Goal: Task Accomplishment & Management: Use online tool/utility

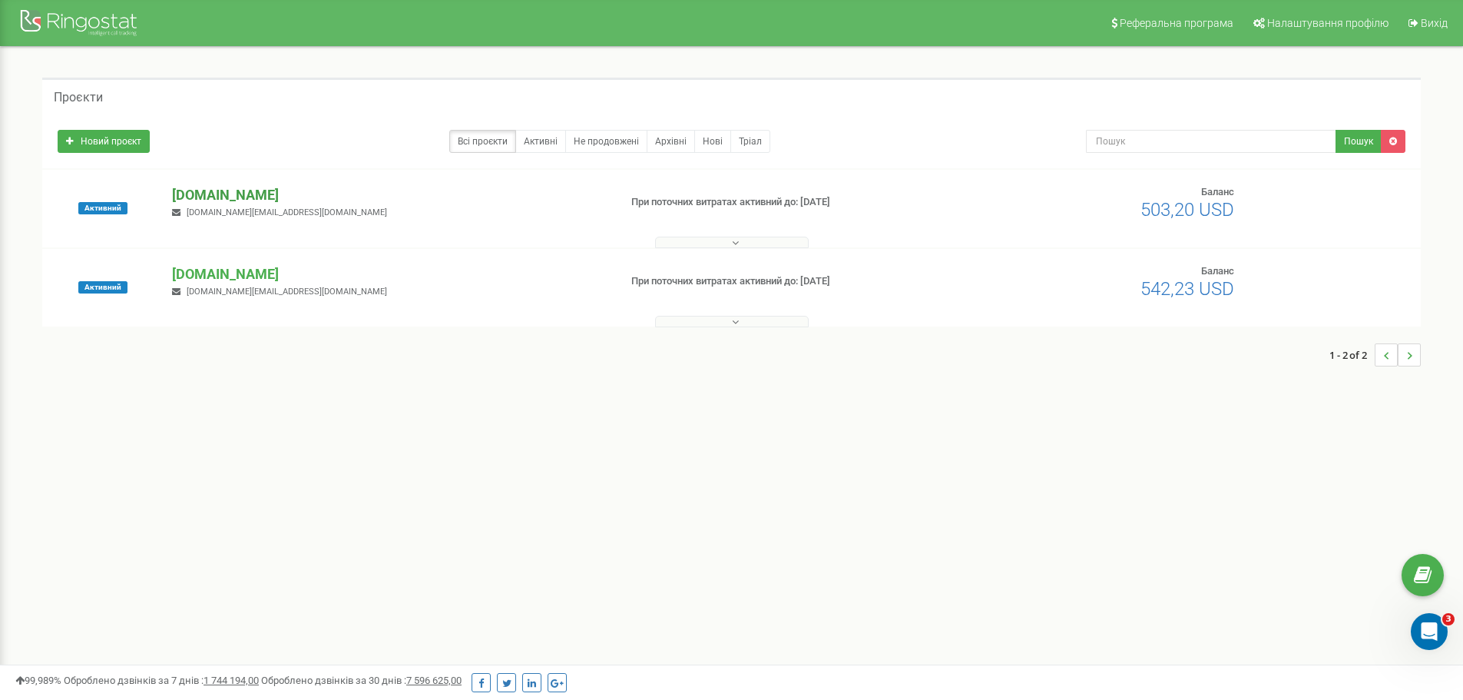
click at [244, 197] on p "[DOMAIN_NAME]" at bounding box center [389, 195] width 434 height 20
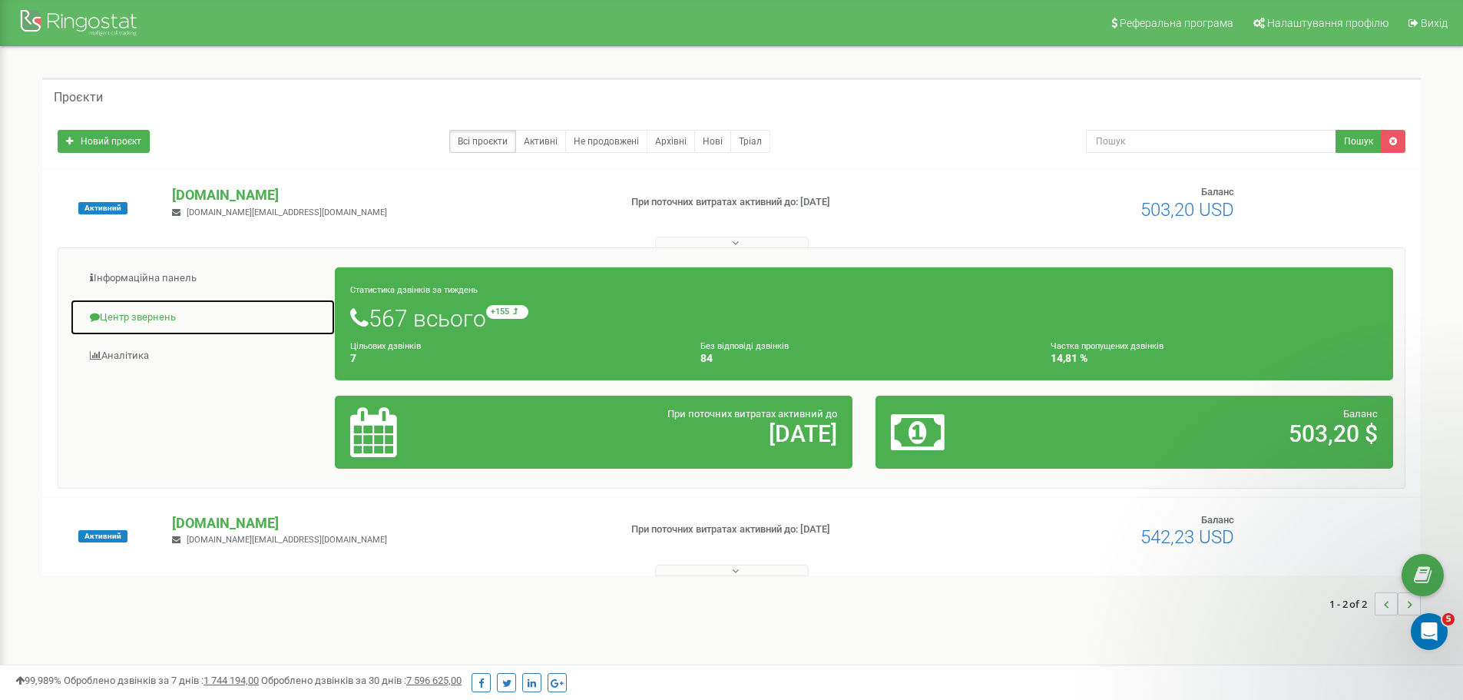
click at [157, 321] on link "Центр звернень" at bounding box center [203, 318] width 266 height 38
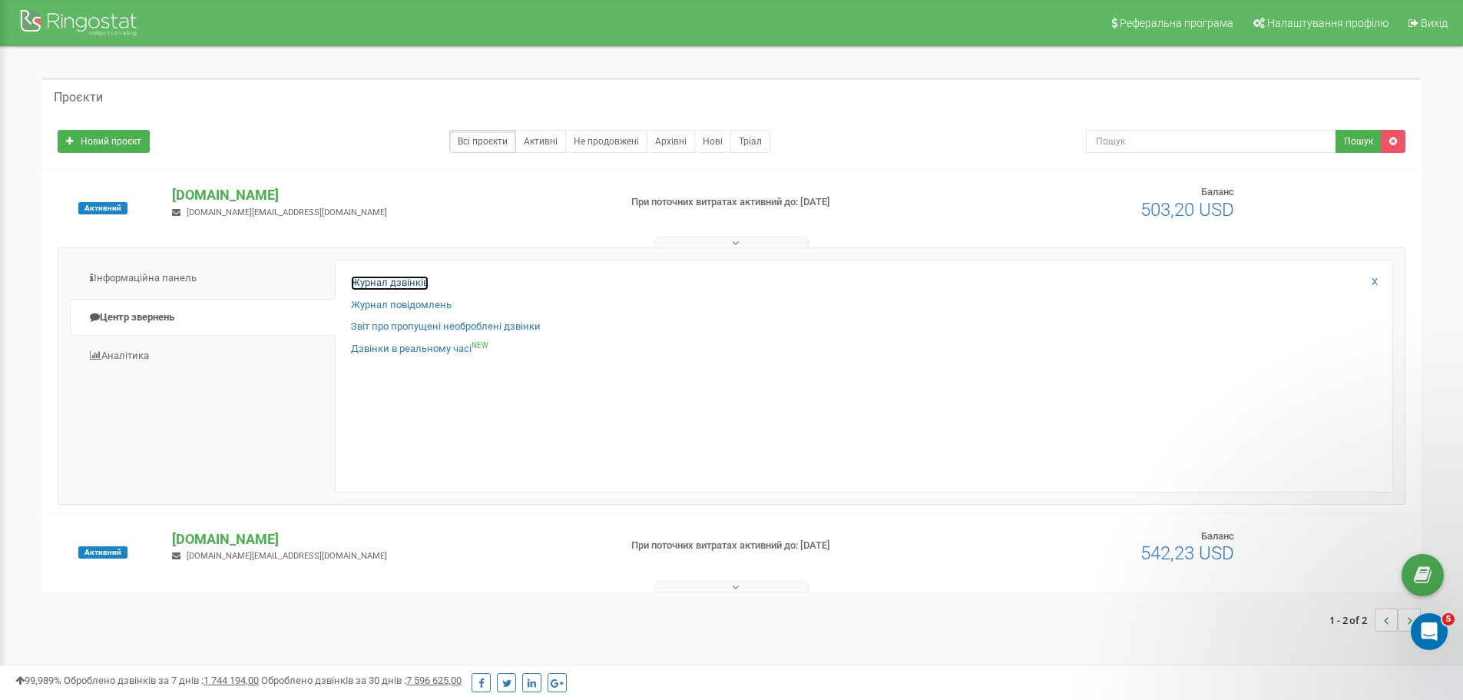
click at [409, 277] on link "Журнал дзвінків" at bounding box center [390, 283] width 78 height 15
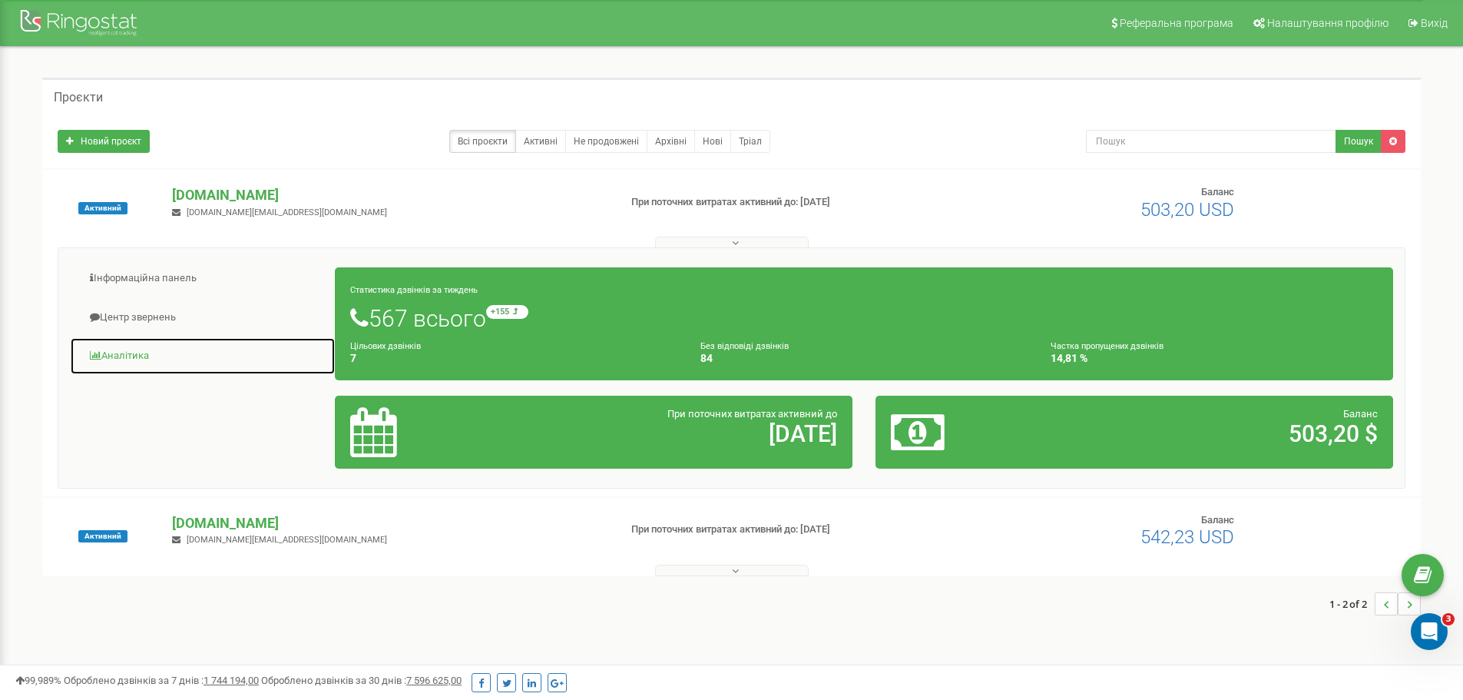
click at [138, 353] on link "Аналiтика" at bounding box center [203, 356] width 266 height 38
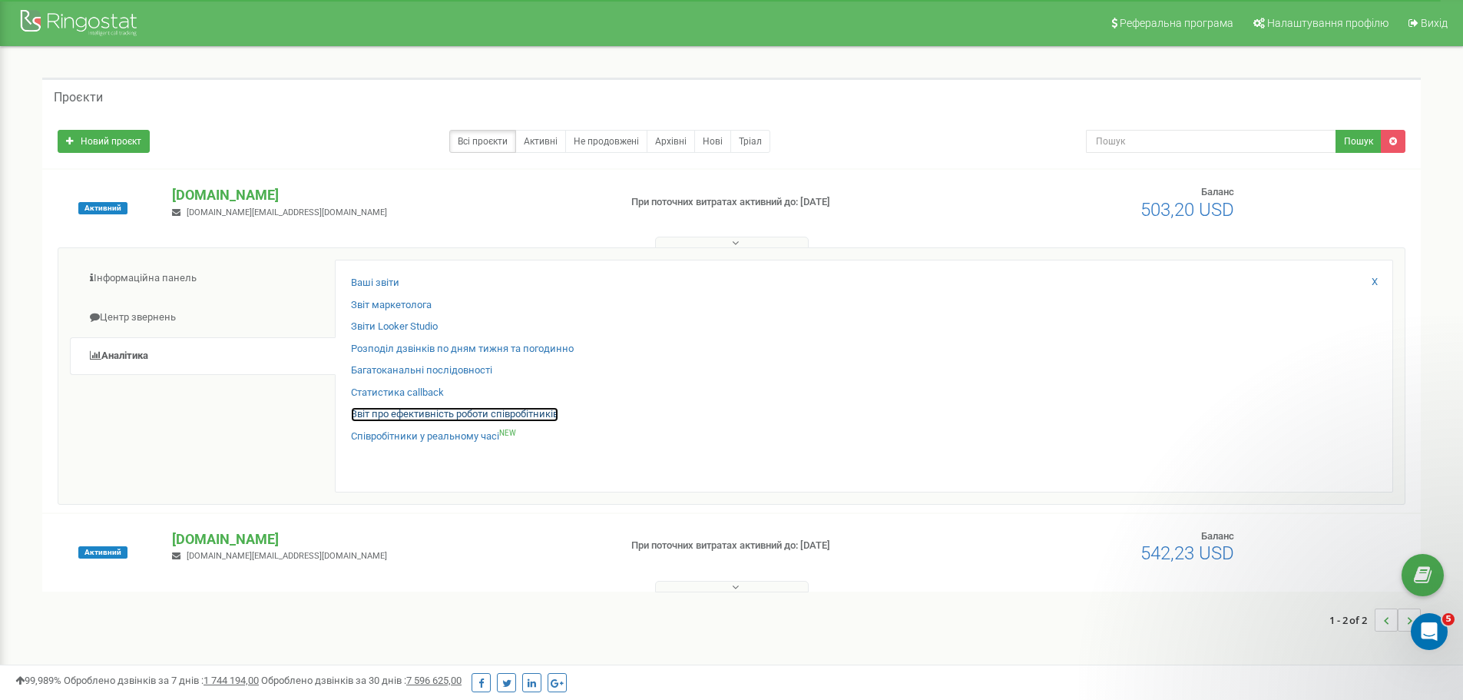
click at [445, 418] on link "Звіт про ефективність роботи співробітників" at bounding box center [454, 414] width 207 height 15
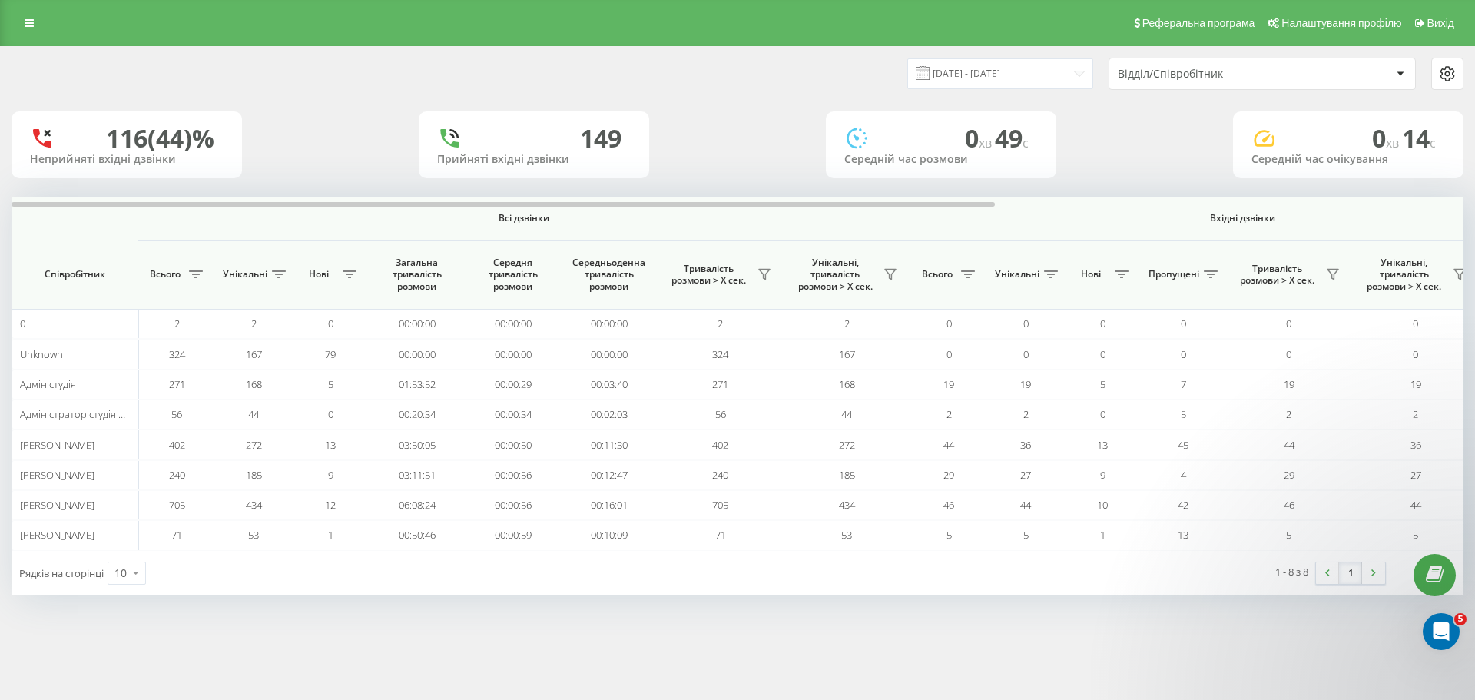
click at [1449, 80] on icon at bounding box center [1446, 74] width 13 height 14
click at [1059, 62] on input "21.08.2025 - 21.09.2025" at bounding box center [1000, 73] width 186 height 30
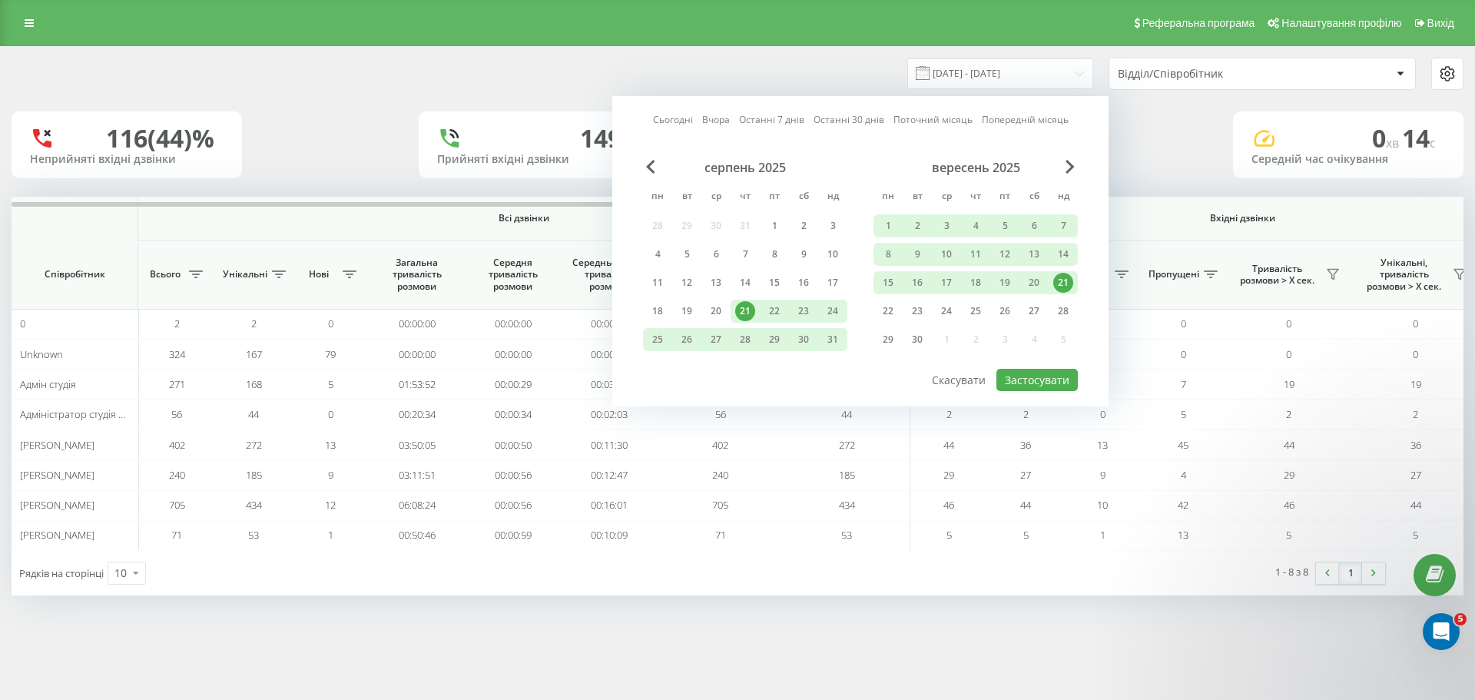
drag, startPoint x: 1062, startPoint y: 278, endPoint x: 1053, endPoint y: 328, distance: 50.8
click at [1062, 280] on div "21" at bounding box center [1063, 283] width 20 height 20
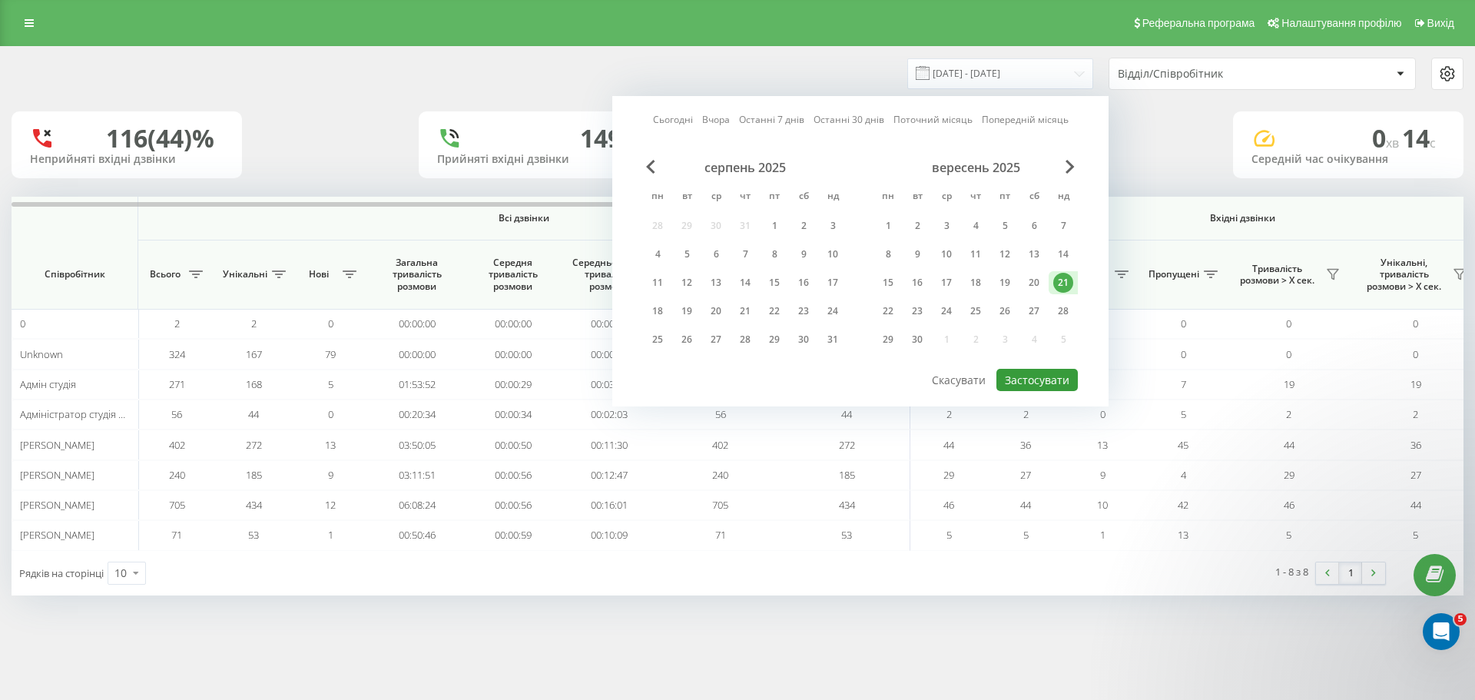
click at [1052, 376] on button "Застосувати" at bounding box center [1036, 380] width 81 height 22
type input "21.09.2025 - 21.09.2025"
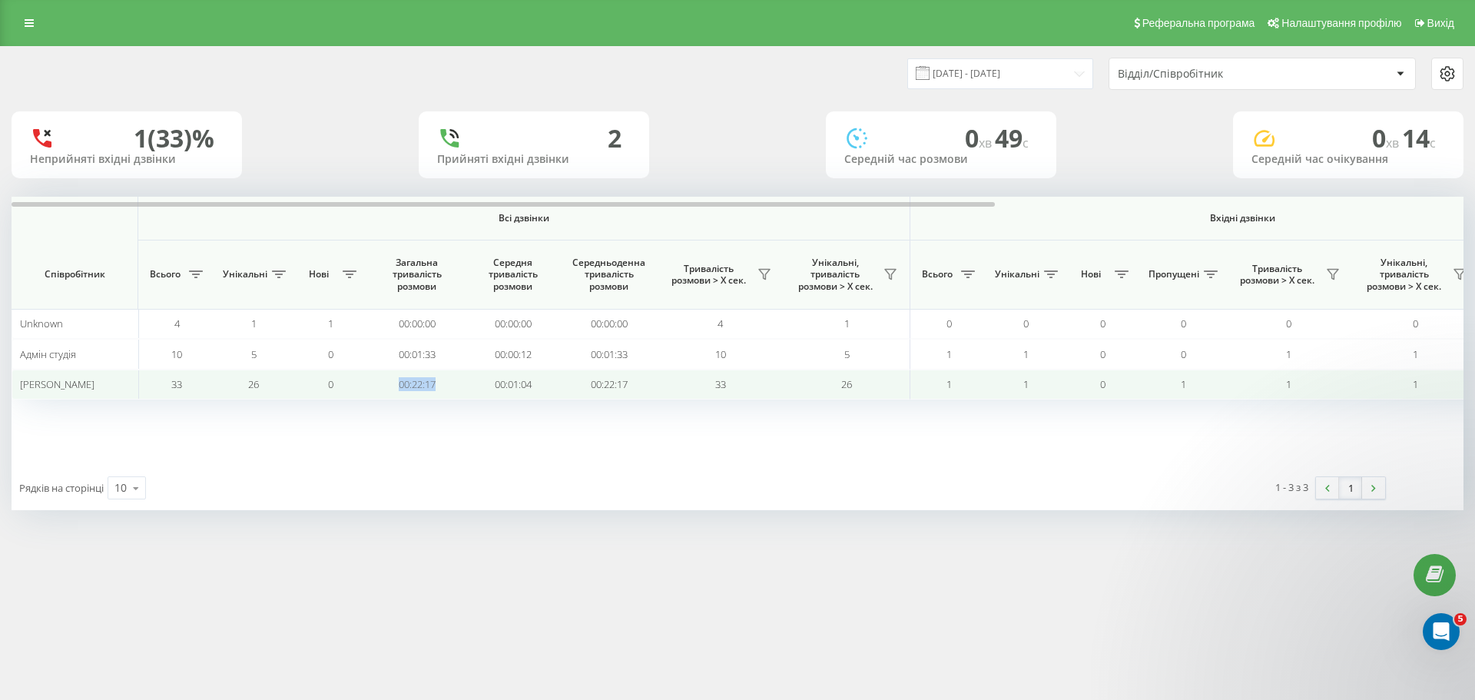
drag, startPoint x: 399, startPoint y: 384, endPoint x: 443, endPoint y: 384, distance: 43.0
click at [443, 384] on td "00:22:17" at bounding box center [417, 385] width 96 height 30
copy td "00:22:17"
